Goal: Navigation & Orientation: Find specific page/section

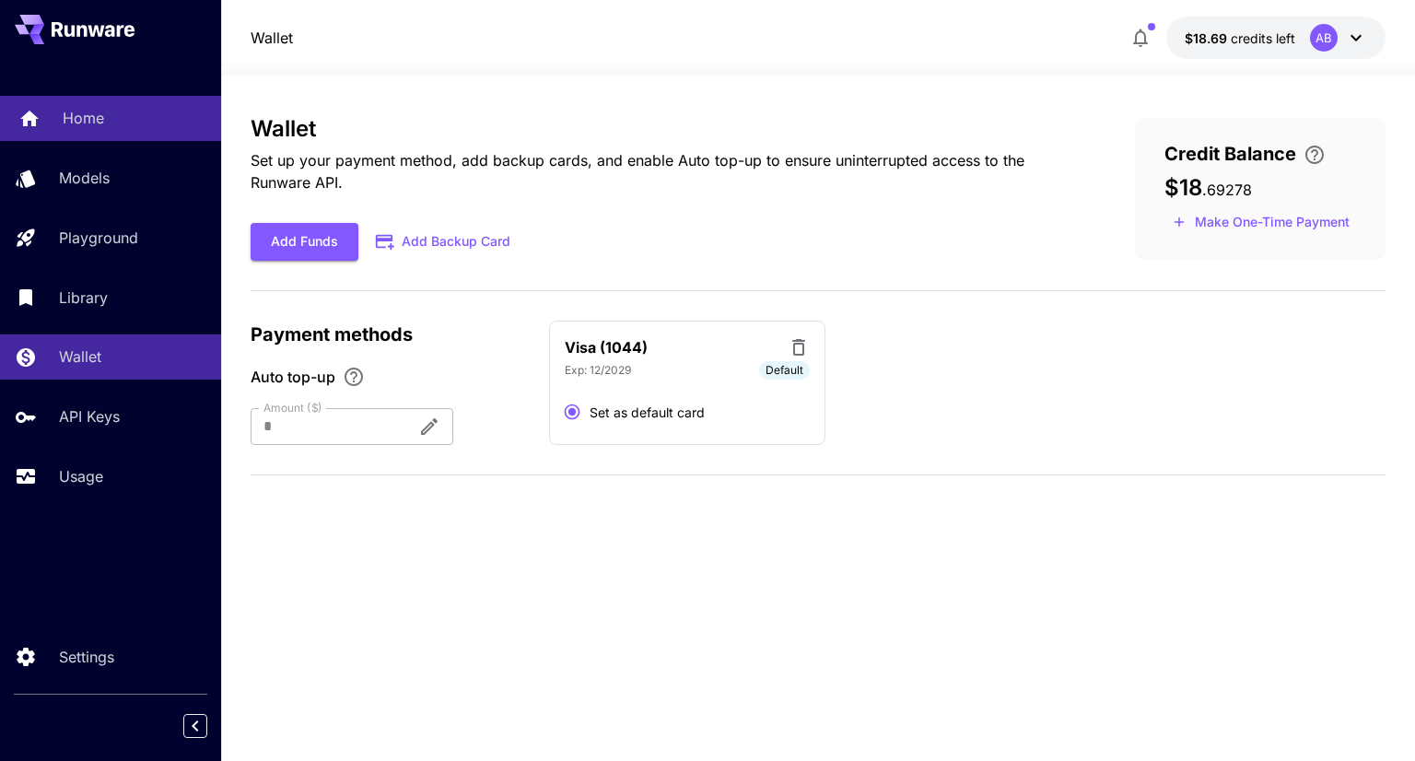
click at [81, 96] on link "Home" at bounding box center [110, 118] width 221 height 45
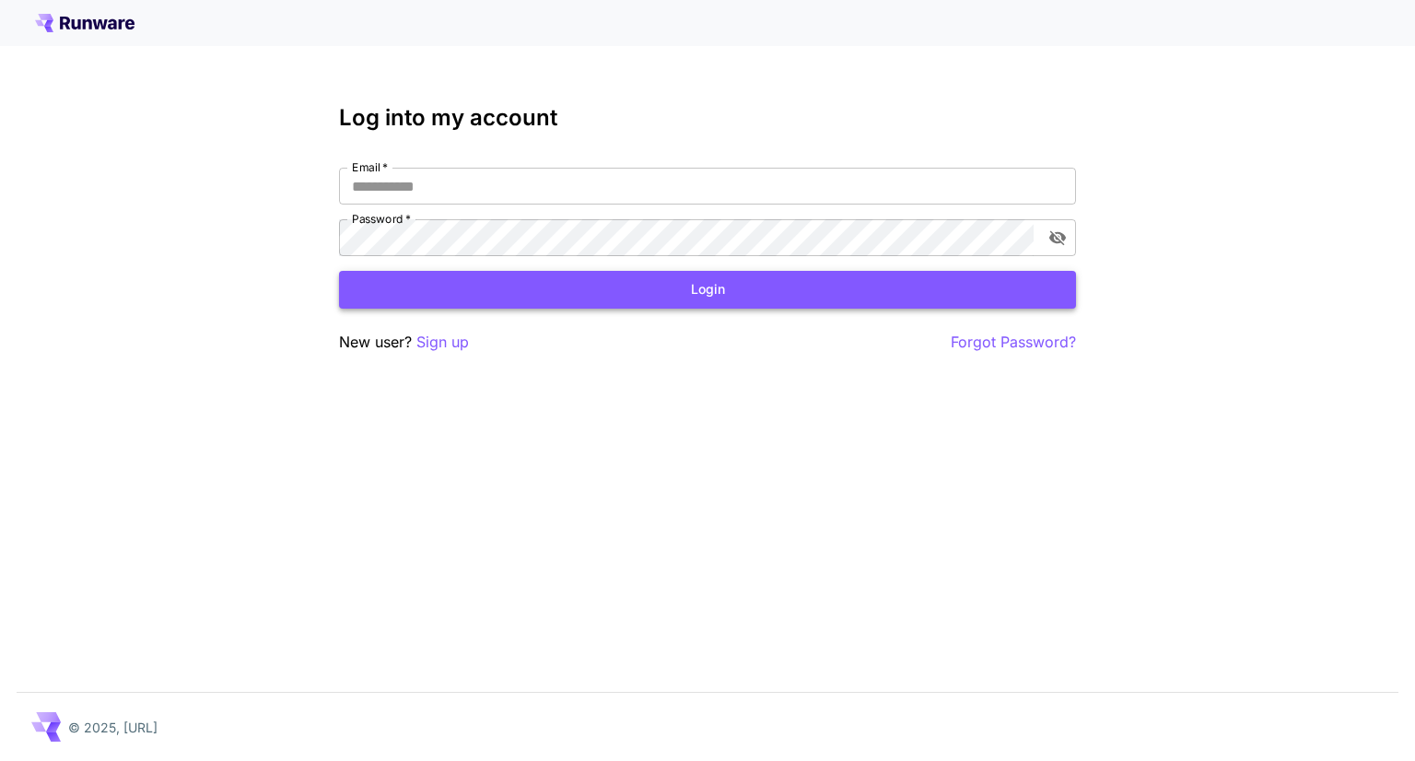
type input "**********"
click at [621, 284] on button "Login" at bounding box center [707, 290] width 737 height 38
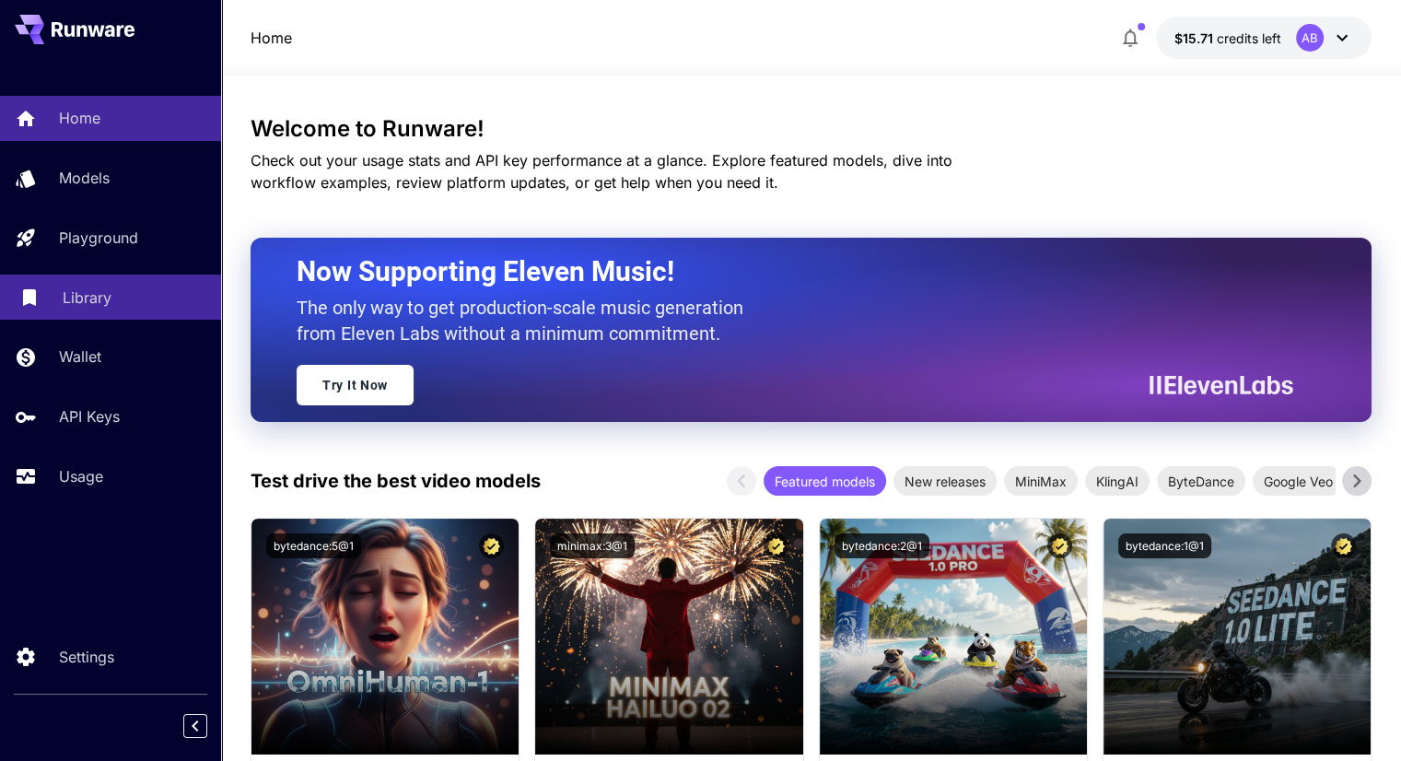
click at [121, 285] on link "Library" at bounding box center [110, 296] width 221 height 45
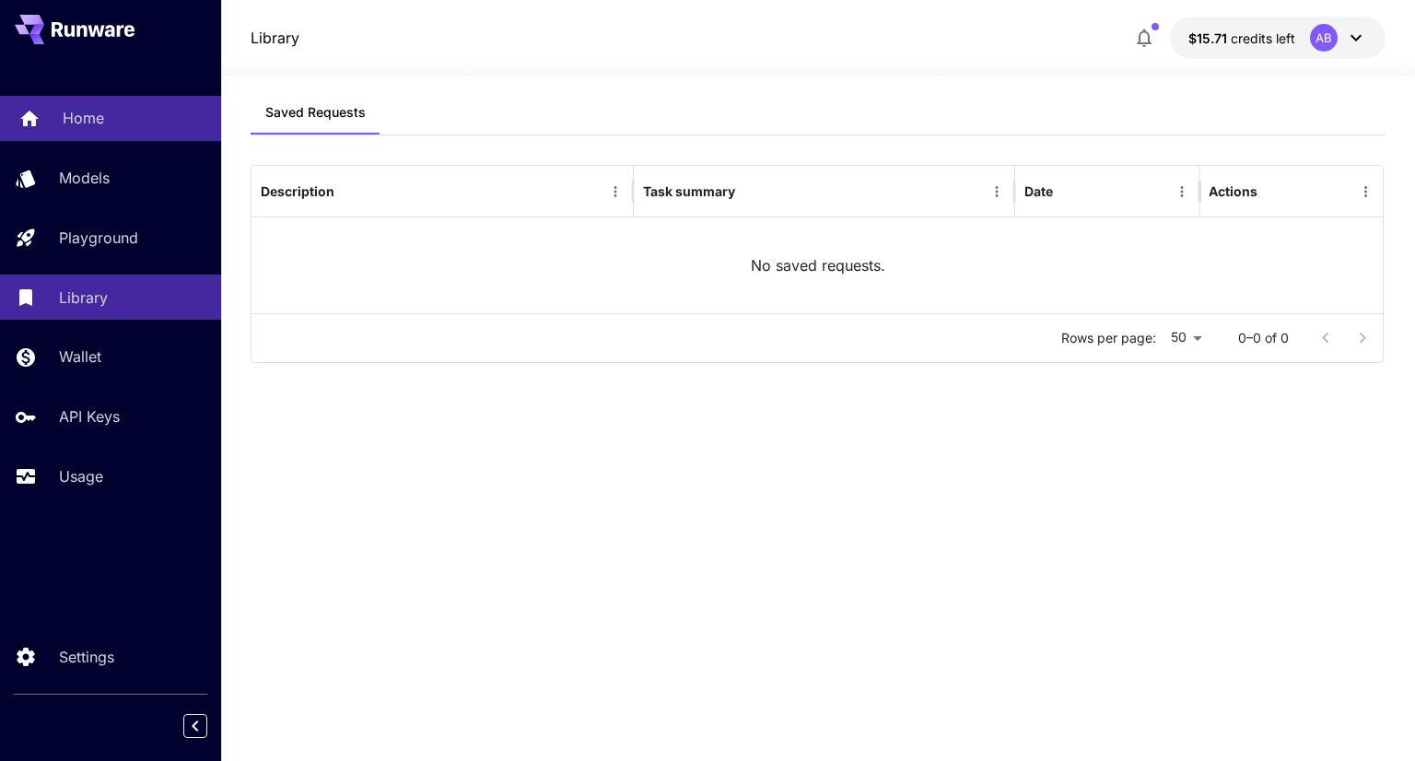
click at [109, 97] on link "Home" at bounding box center [110, 118] width 221 height 45
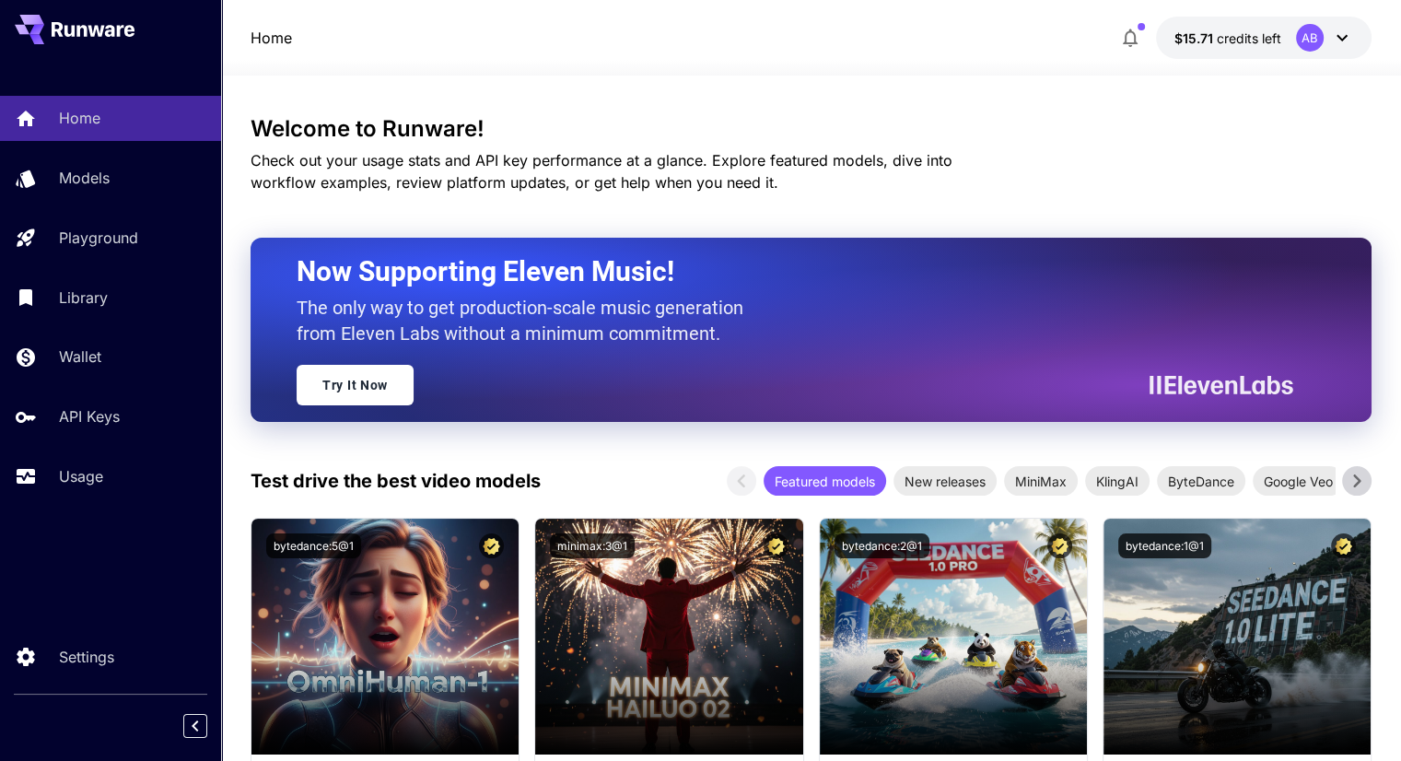
click at [109, 48] on div at bounding box center [110, 29] width 221 height 59
